Goal: Task Accomplishment & Management: Use online tool/utility

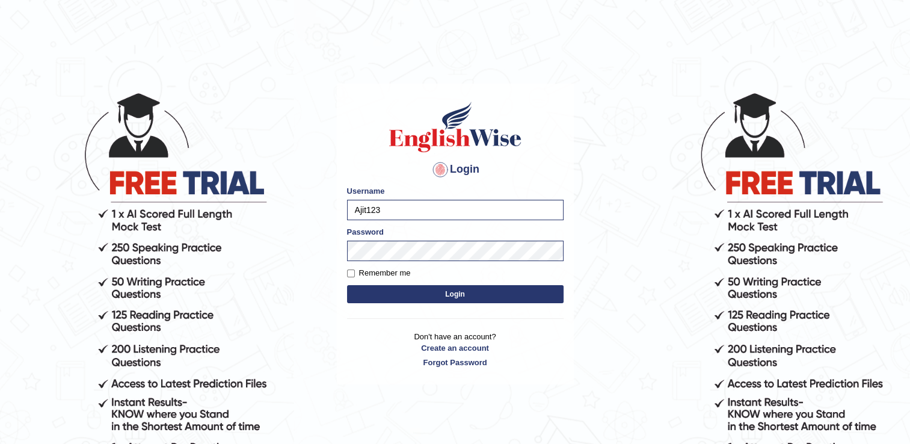
click at [618, 294] on body "Login Please fix the following errors: Username Ajit123 Password Remember me Lo…" at bounding box center [455, 268] width 910 height 444
click at [407, 290] on button "Login" at bounding box center [455, 294] width 217 height 18
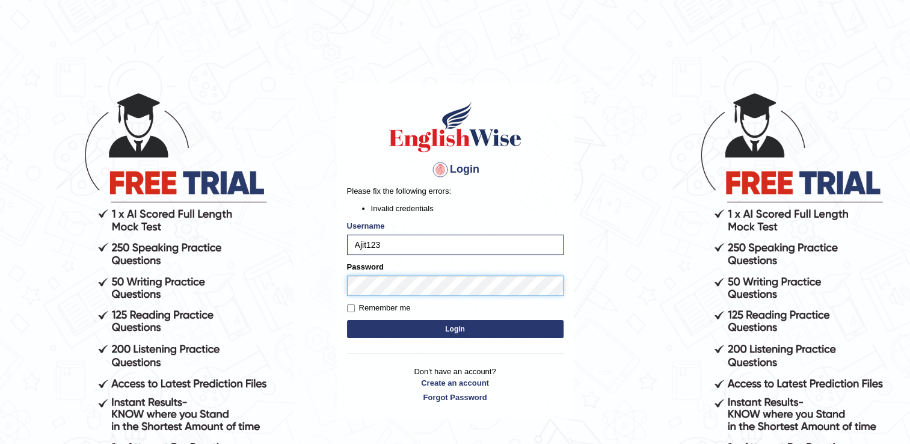
click at [315, 286] on body "Login Please fix the following errors: Invalid credentials Username Ajit123 Pas…" at bounding box center [455, 268] width 910 height 444
click at [347, 320] on button "Login" at bounding box center [455, 329] width 217 height 18
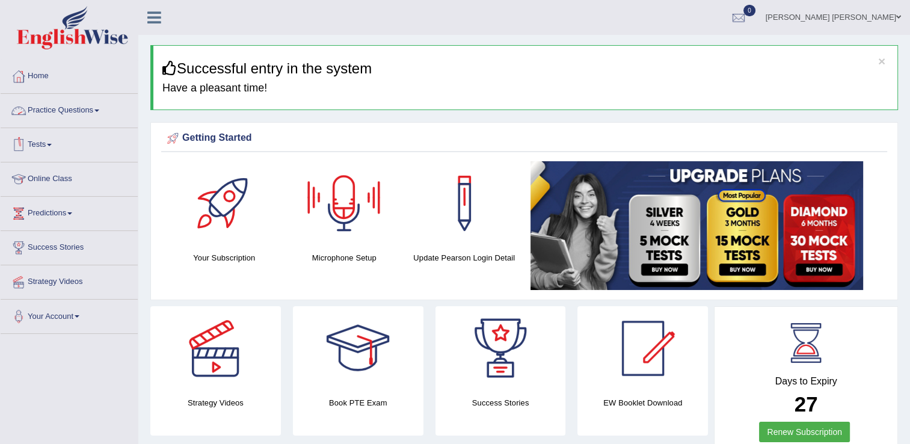
click at [56, 106] on link "Practice Questions" at bounding box center [69, 109] width 137 height 30
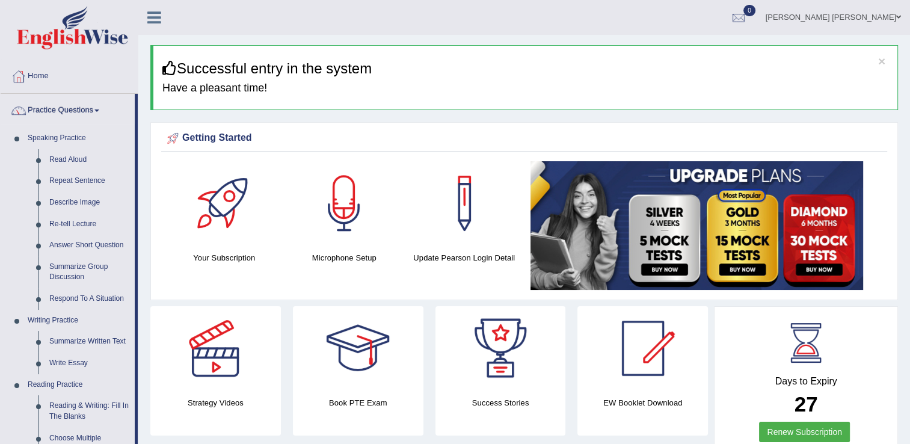
click at [84, 106] on link "Practice Questions" at bounding box center [68, 109] width 134 height 30
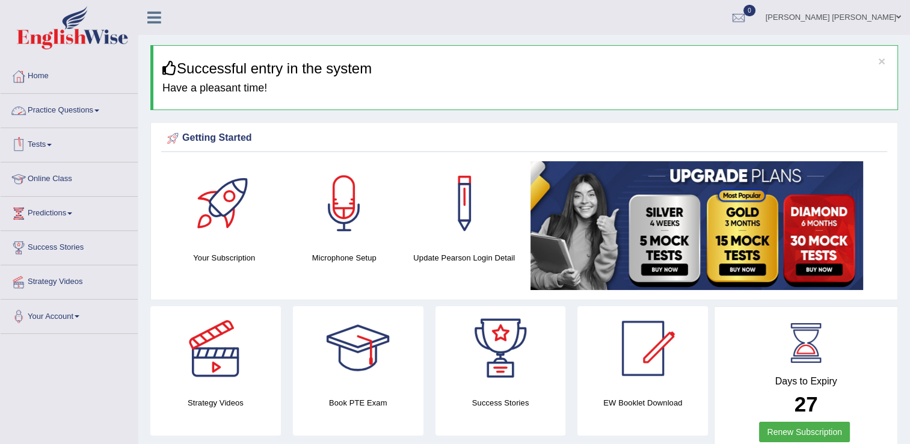
click at [54, 139] on link "Tests" at bounding box center [69, 143] width 137 height 30
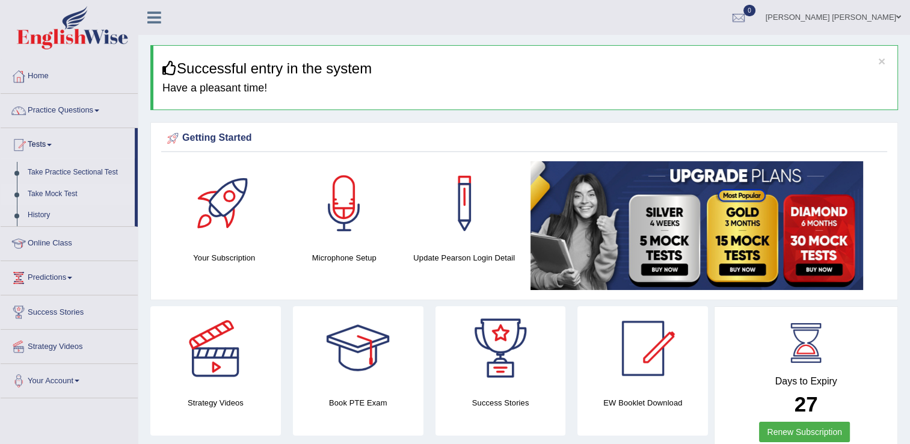
click at [61, 191] on link "Take Mock Test" at bounding box center [78, 194] width 113 height 22
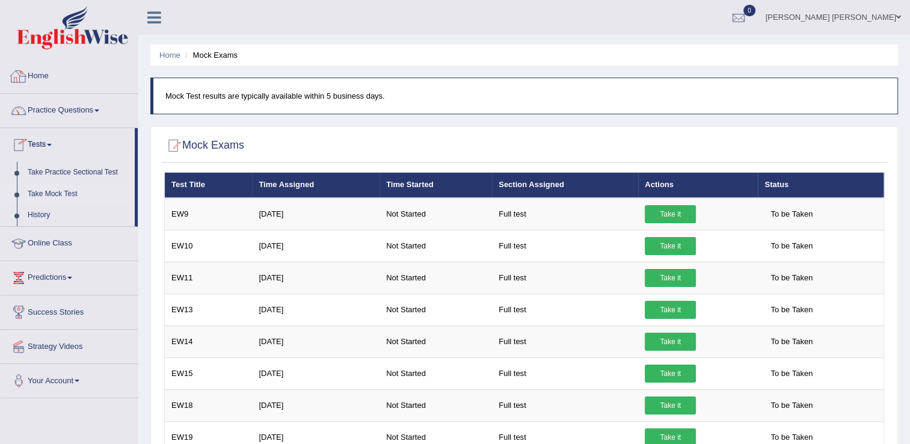
click at [37, 76] on link "Home" at bounding box center [69, 75] width 137 height 30
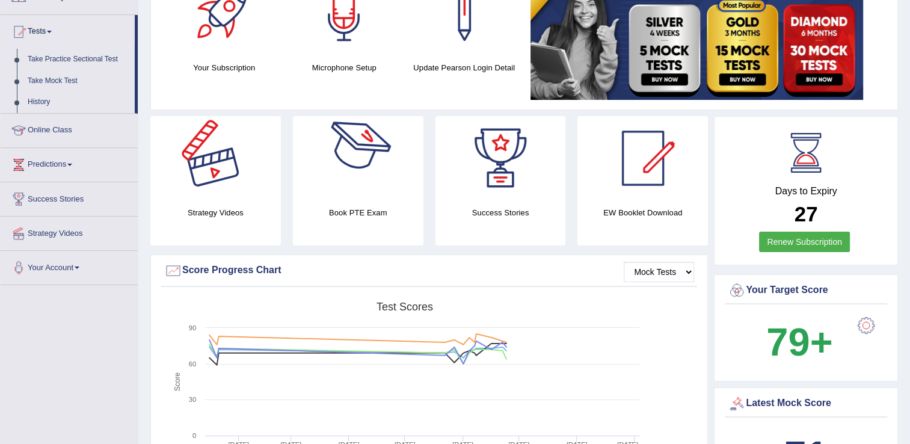
scroll to position [120, 0]
